Goal: Contribute content

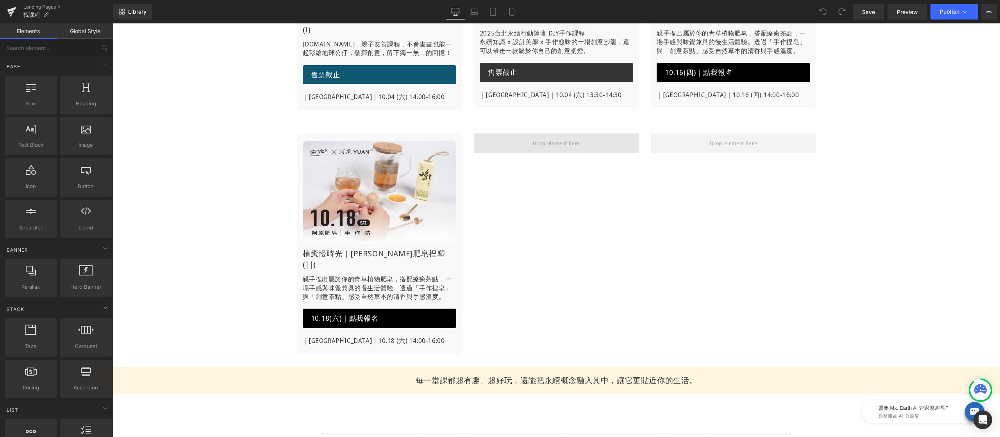
scroll to position [261, 0]
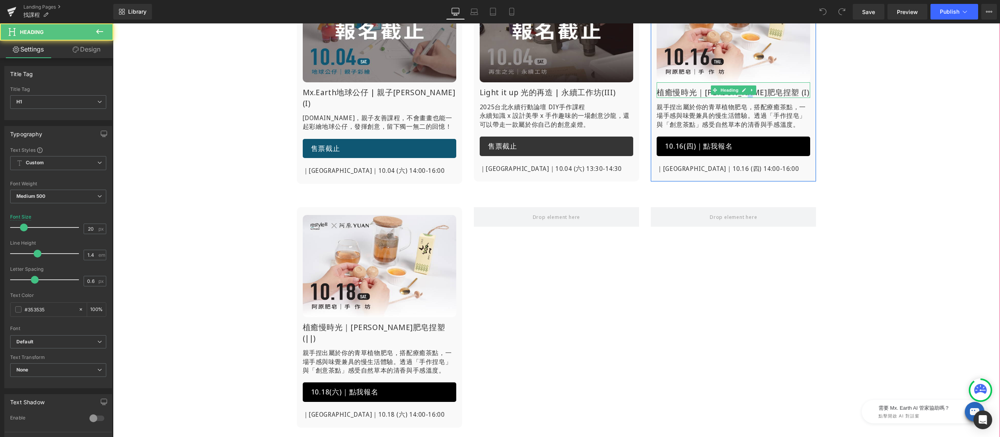
click at [760, 93] on h1 "植癒慢時光｜[PERSON_NAME]肥皂捏塑 (I)" at bounding box center [733, 92] width 153 height 11
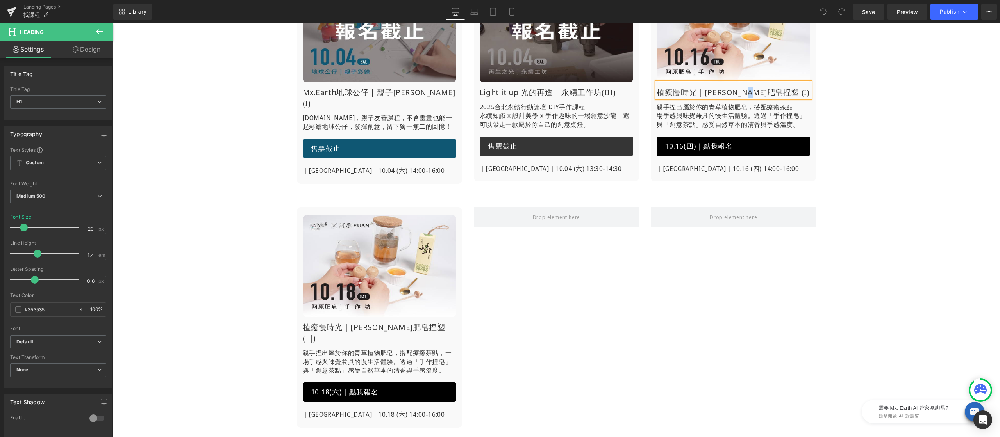
click at [386, 326] on link at bounding box center [390, 330] width 8 height 9
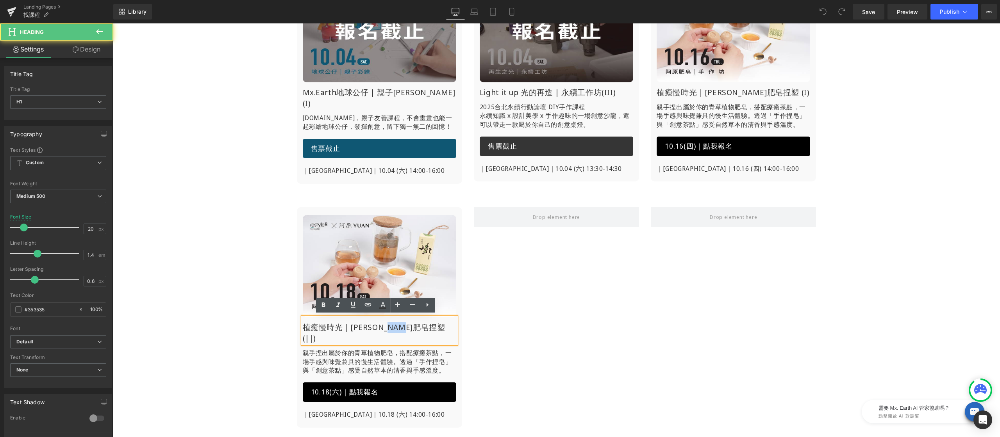
click at [408, 326] on h1 "植癒慢時光｜[PERSON_NAME]肥皂捏塑 (||)" at bounding box center [379, 333] width 153 height 22
drag, startPoint x: 407, startPoint y: 325, endPoint x: 402, endPoint y: 325, distance: 5.1
click at [402, 325] on h1 "植癒慢時光｜[PERSON_NAME]肥皂捏塑 (||)" at bounding box center [379, 333] width 153 height 22
paste div
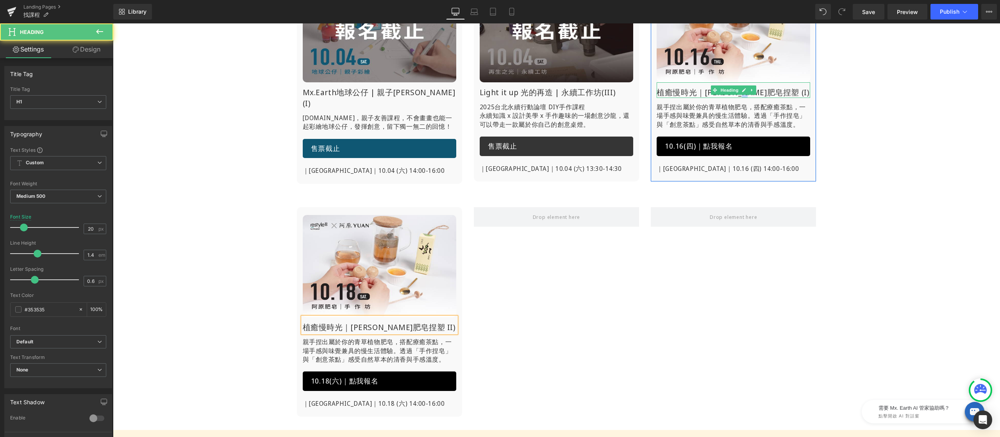
click at [758, 94] on h1 "植癒慢時光｜[PERSON_NAME]肥皂捏塑 (I)" at bounding box center [733, 92] width 153 height 11
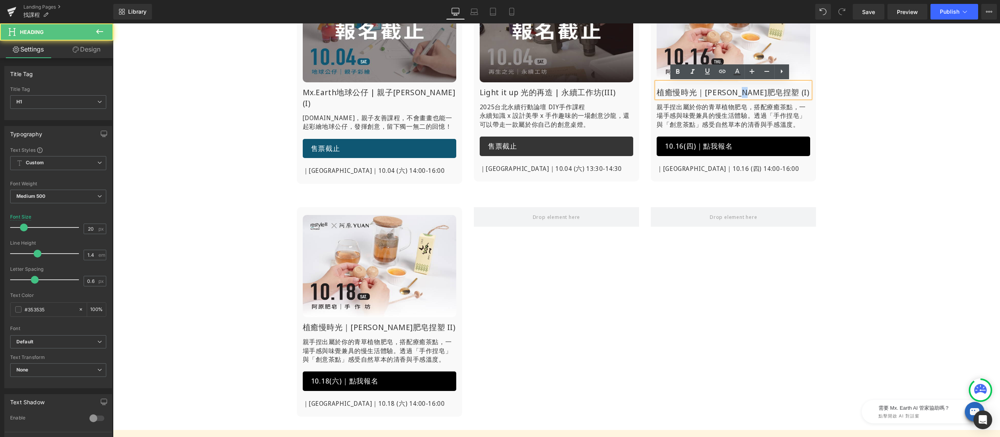
copy h1 "("
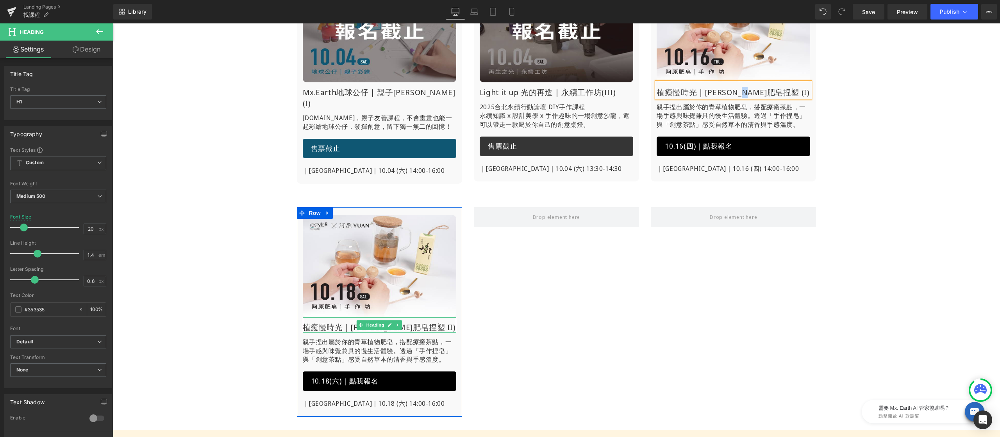
click at [403, 327] on h1 "植癒慢時光｜[PERSON_NAME]肥皂捏塑 II)" at bounding box center [379, 327] width 153 height 11
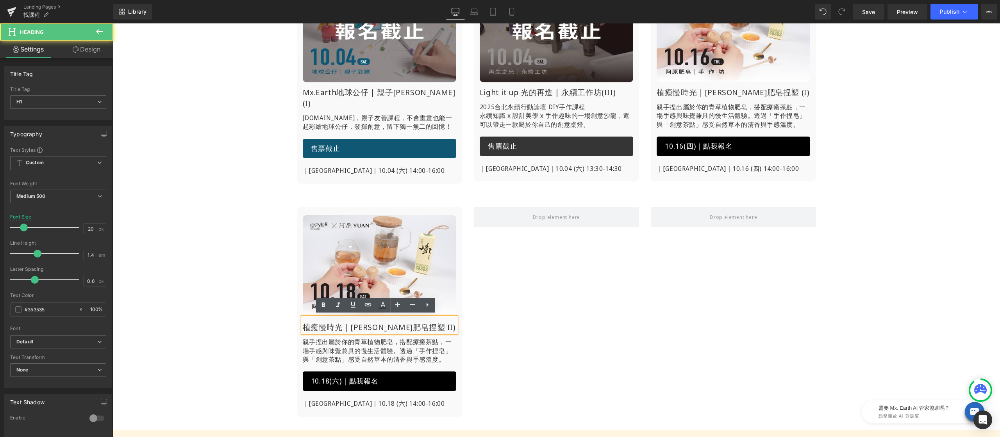
click at [401, 327] on h1 "植癒慢時光｜[PERSON_NAME]肥皂捏塑 II)" at bounding box center [379, 327] width 153 height 11
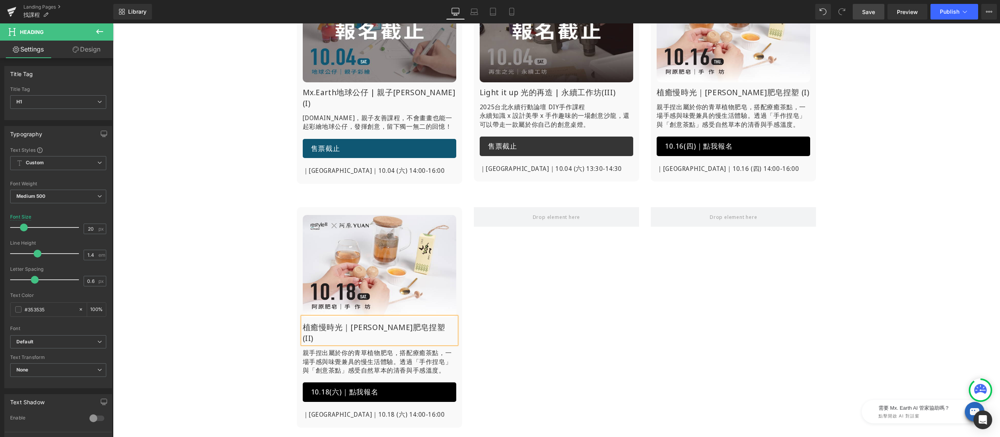
click at [872, 10] on span "Save" at bounding box center [868, 12] width 13 height 8
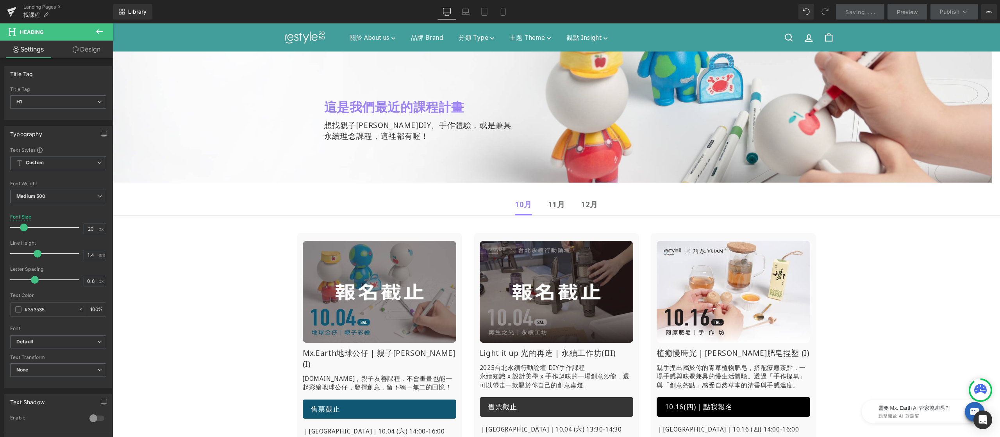
scroll to position [151, 0]
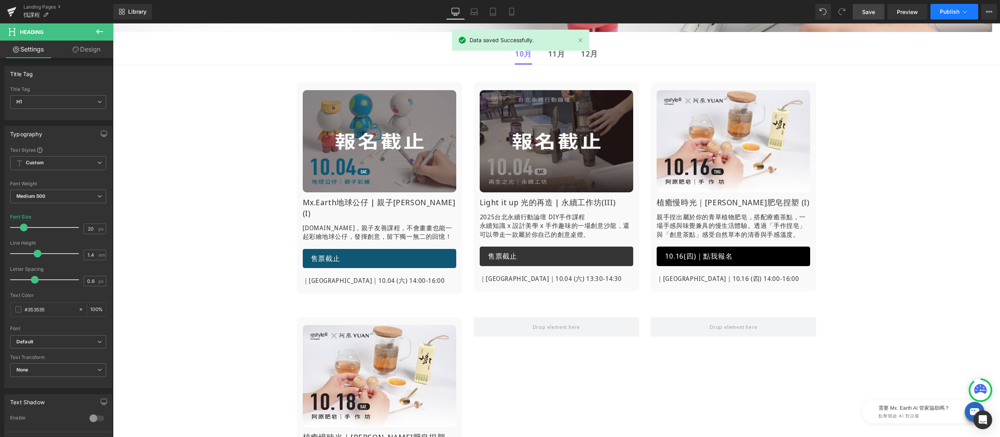
click at [938, 8] on button "Publish" at bounding box center [954, 12] width 48 height 16
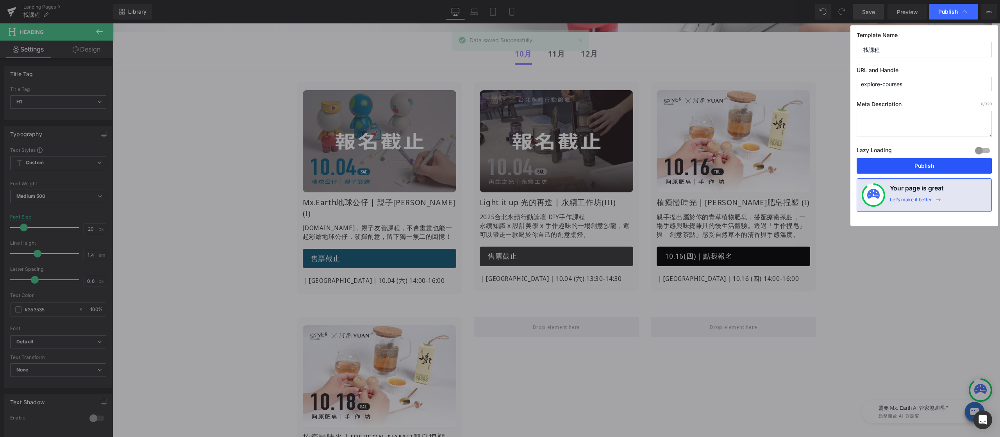
click at [929, 169] on button "Publish" at bounding box center [924, 166] width 135 height 16
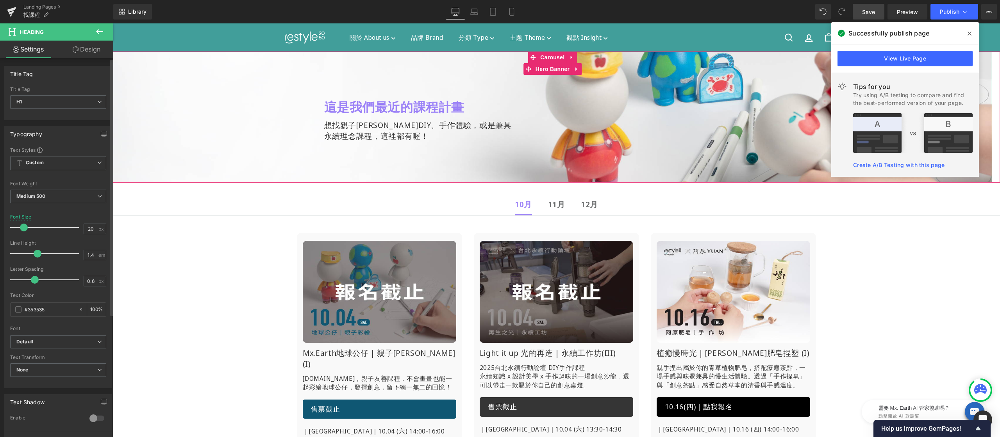
scroll to position [7, 0]
